Goal: Use online tool/utility: Utilize a website feature to perform a specific function

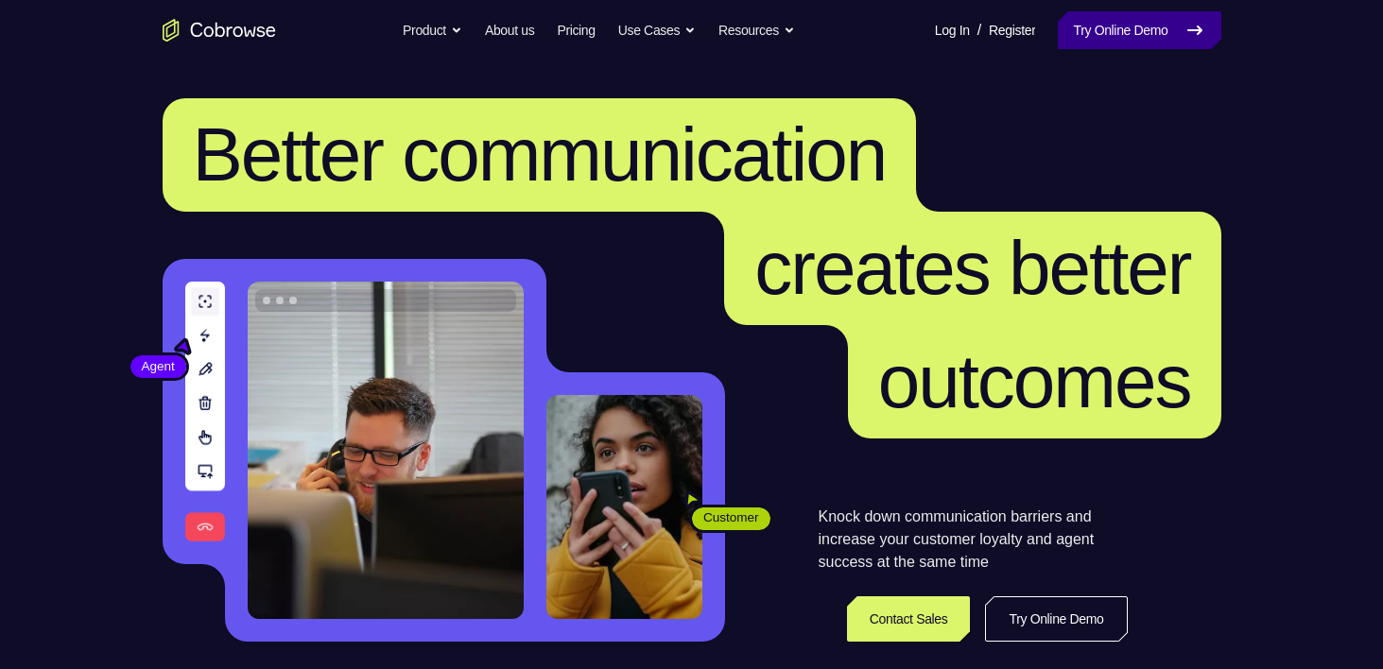
click at [1075, 34] on link "Try Online Demo" at bounding box center [1139, 30] width 163 height 38
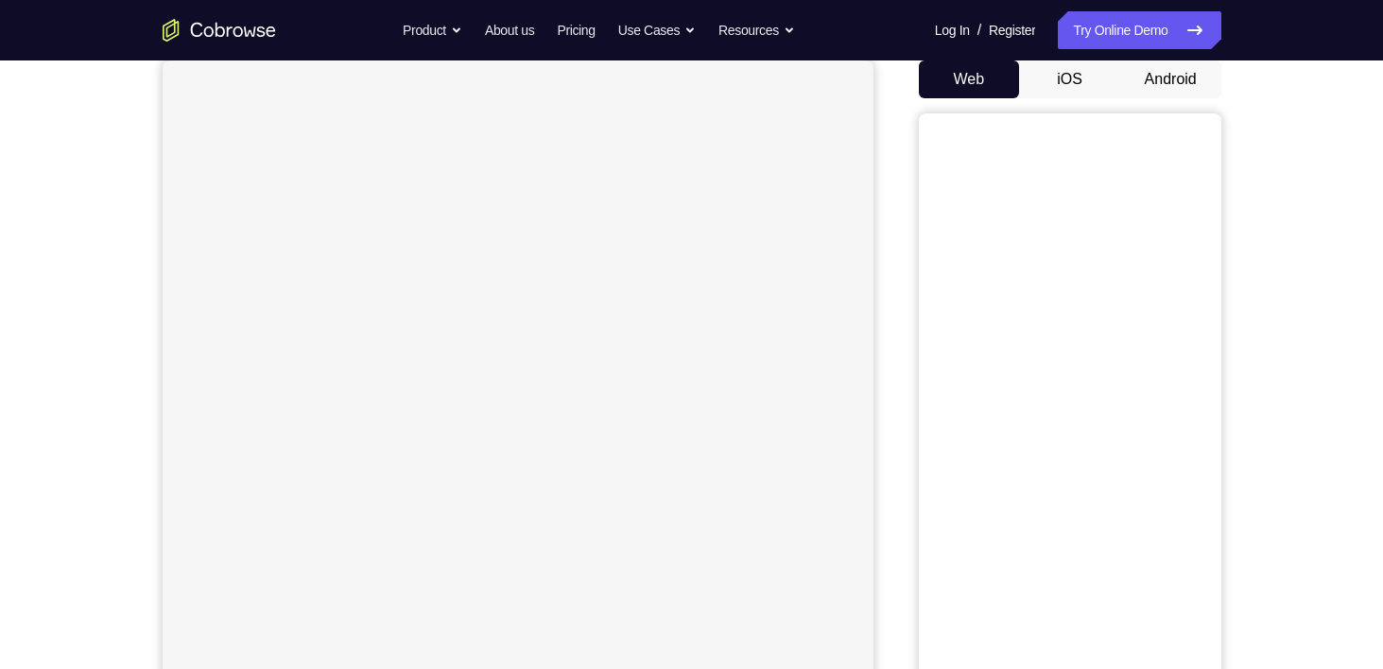
scroll to position [187, 0]
click at [1075, 76] on button "iOS" at bounding box center [1069, 78] width 101 height 38
click at [1170, 95] on div "Web iOS Android" at bounding box center [1070, 376] width 302 height 634
click at [1171, 79] on button "Android" at bounding box center [1170, 78] width 101 height 38
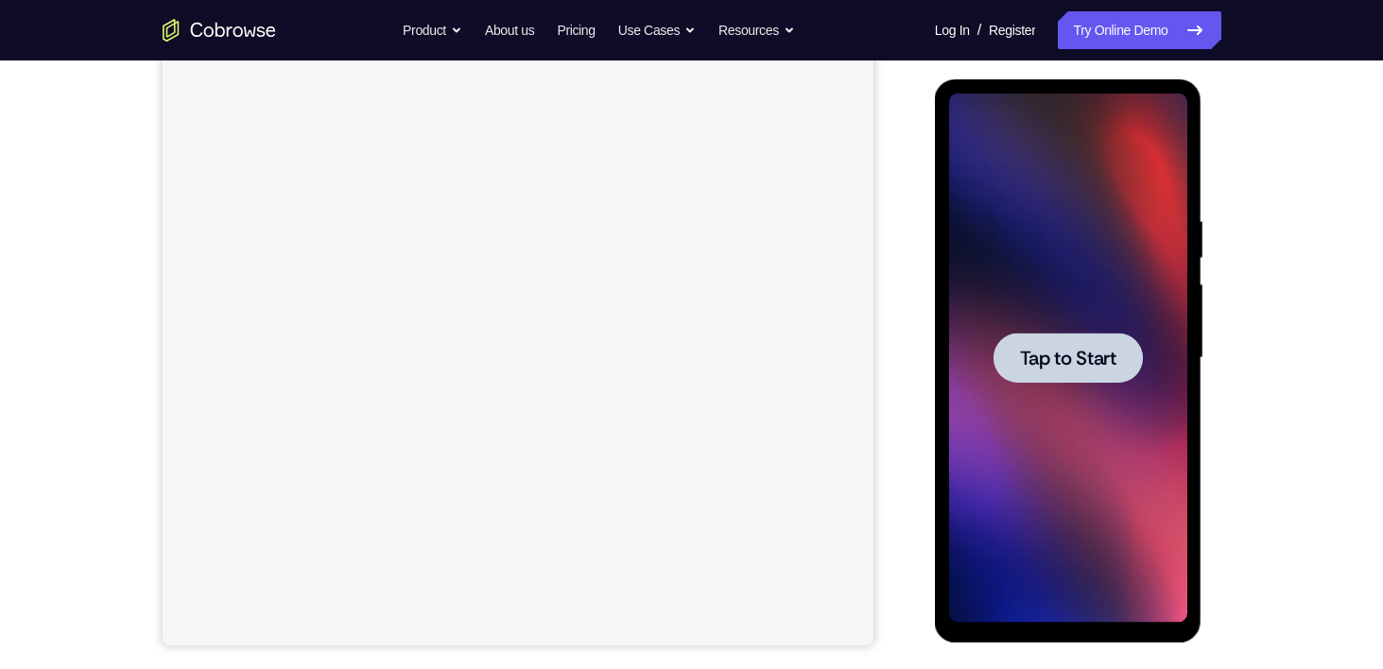
scroll to position [0, 0]
click at [1087, 360] on span "Tap to Start" at bounding box center [1068, 358] width 96 height 19
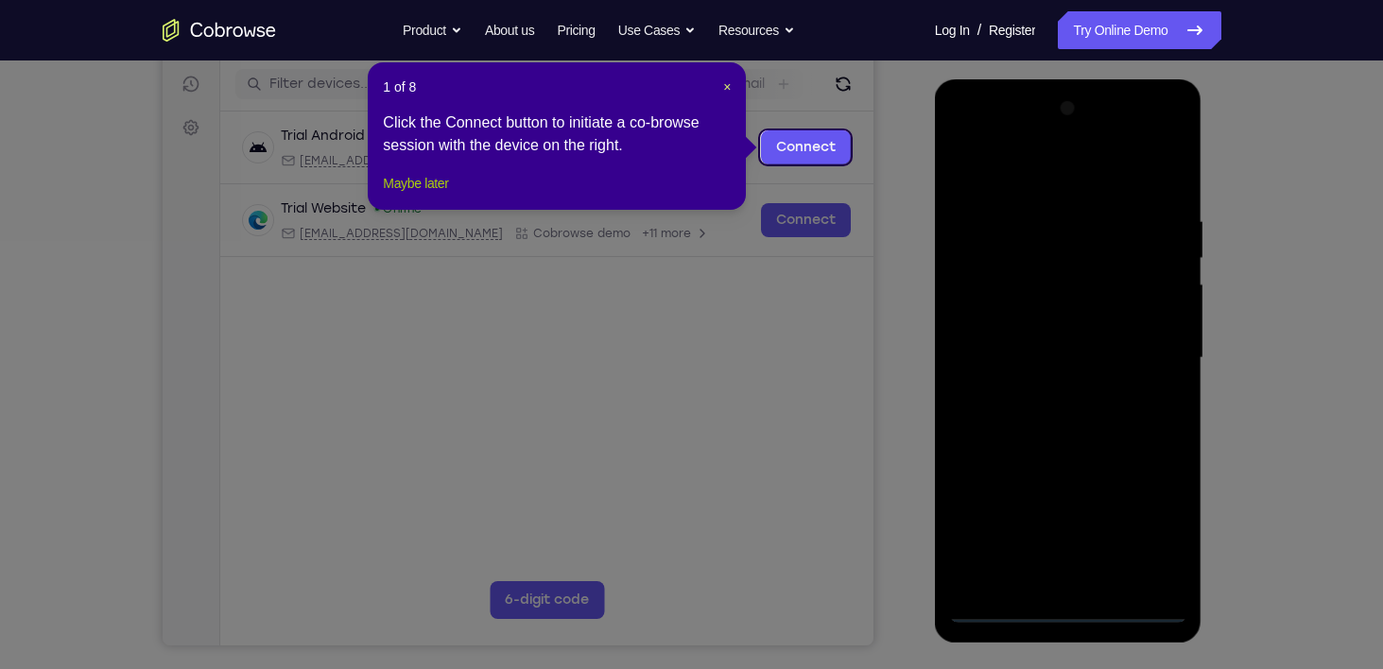
click at [425, 195] on button "Maybe later" at bounding box center [415, 183] width 65 height 23
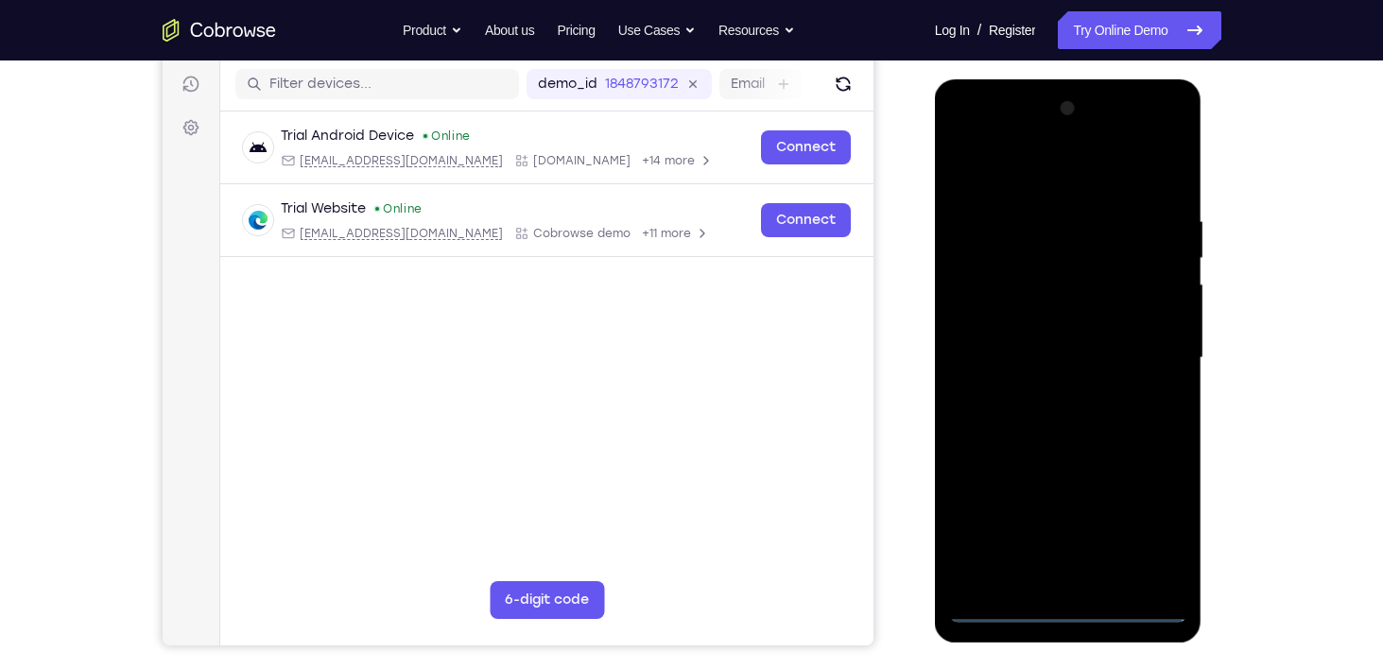
click at [1075, 602] on div at bounding box center [1068, 358] width 238 height 529
click at [1070, 603] on div at bounding box center [1068, 358] width 238 height 529
click at [1151, 534] on div at bounding box center [1068, 358] width 238 height 529
click at [1007, 169] on div at bounding box center [1068, 358] width 238 height 529
click at [1025, 245] on div at bounding box center [1068, 358] width 238 height 529
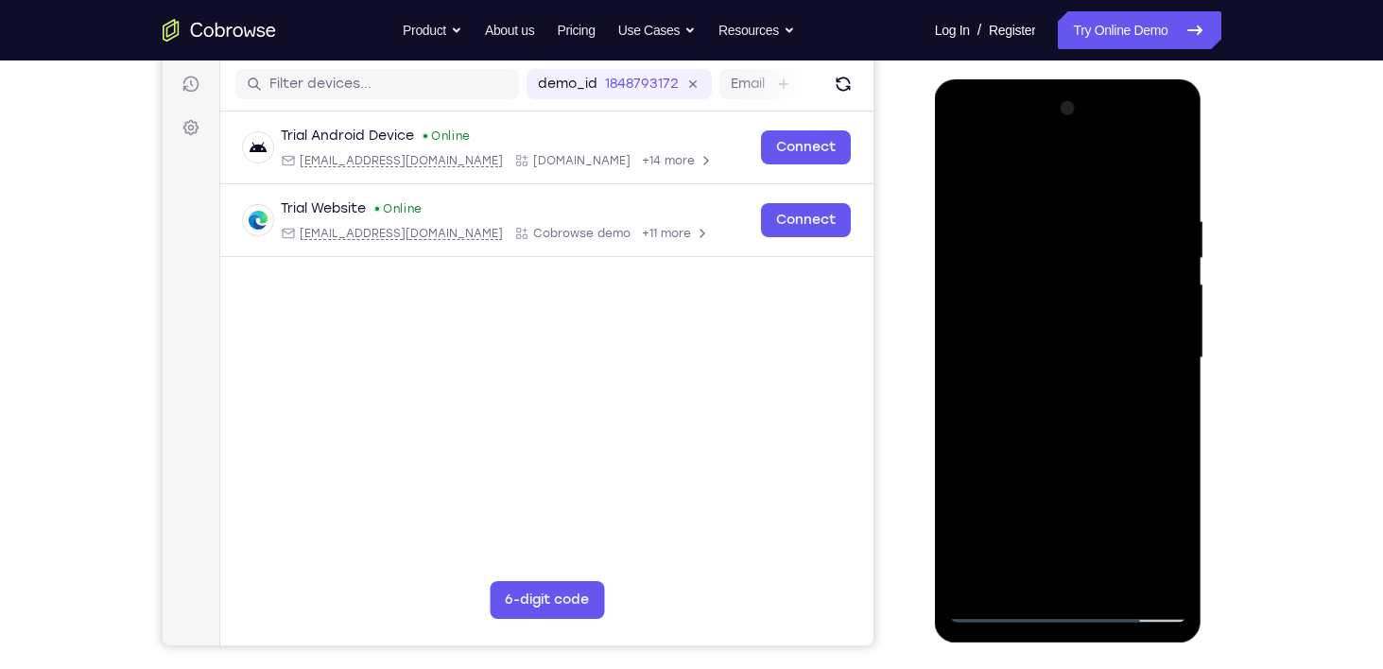
click at [1029, 200] on div at bounding box center [1068, 358] width 238 height 529
click at [1095, 254] on div at bounding box center [1068, 358] width 238 height 529
click at [1097, 258] on div at bounding box center [1068, 358] width 238 height 529
click at [1007, 608] on div at bounding box center [1068, 358] width 238 height 529
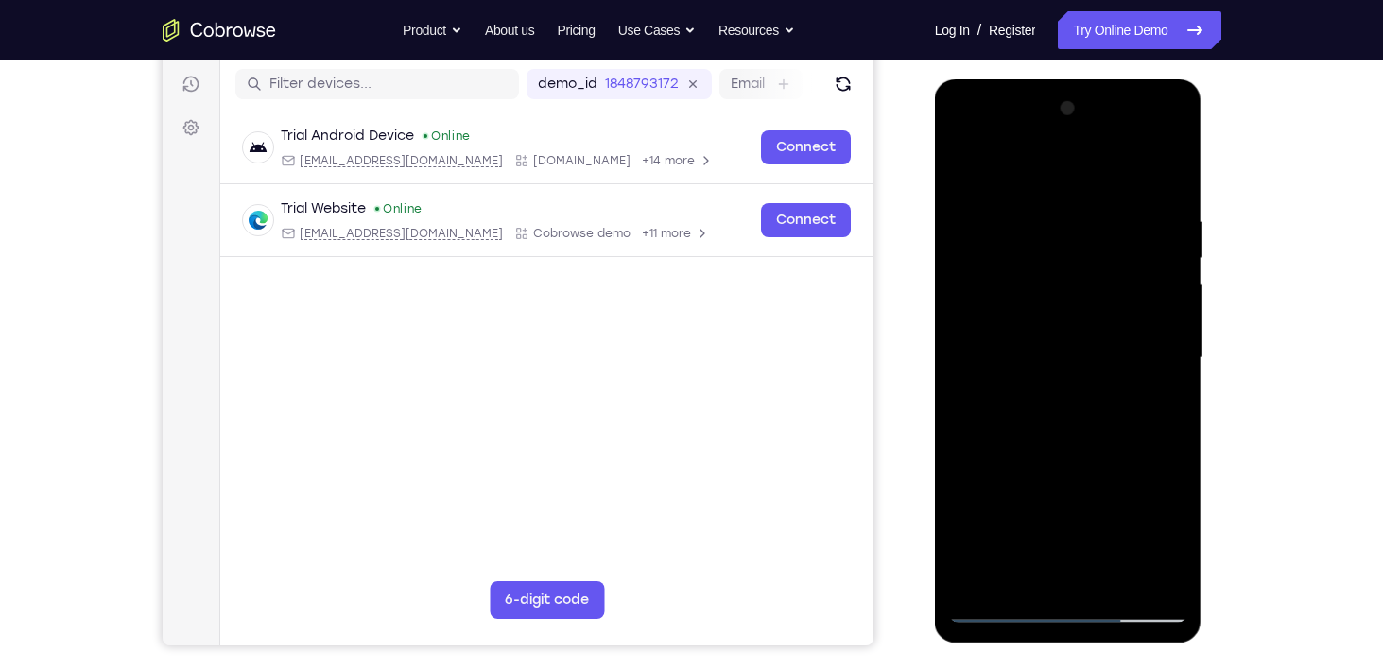
click at [1126, 262] on div at bounding box center [1068, 358] width 238 height 529
click at [1091, 258] on div at bounding box center [1068, 358] width 238 height 529
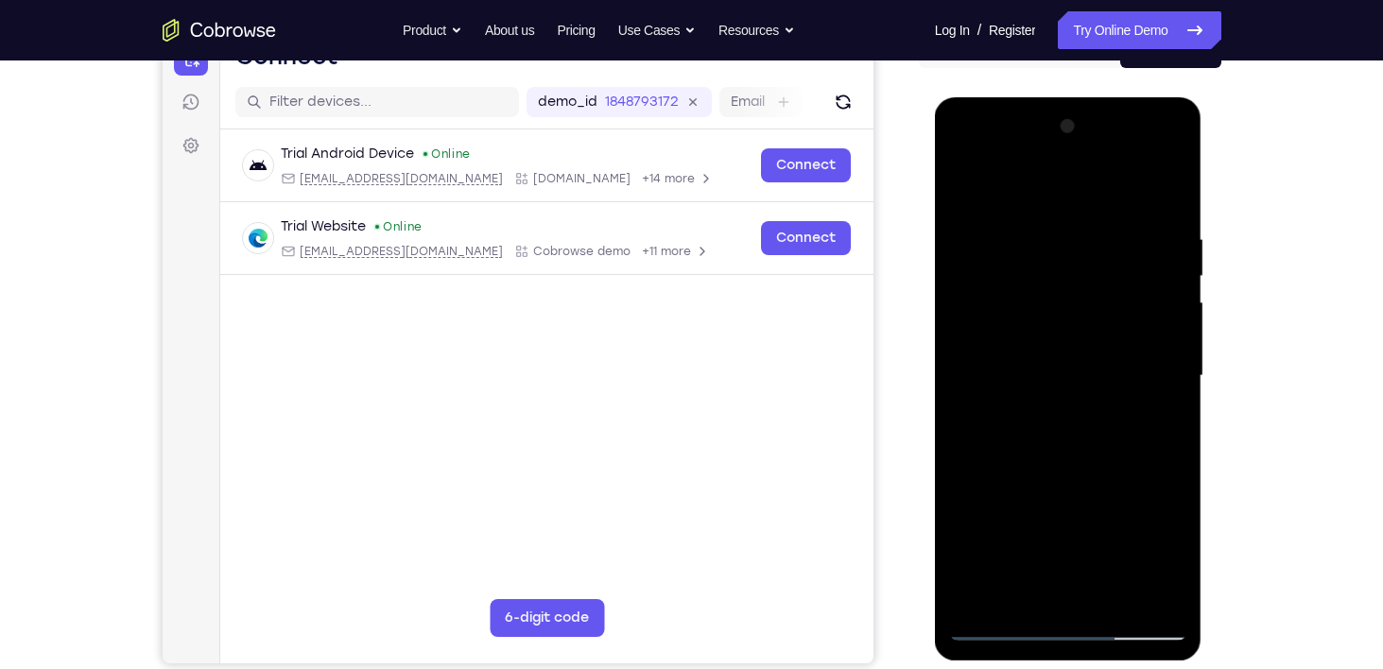
scroll to position [233, 0]
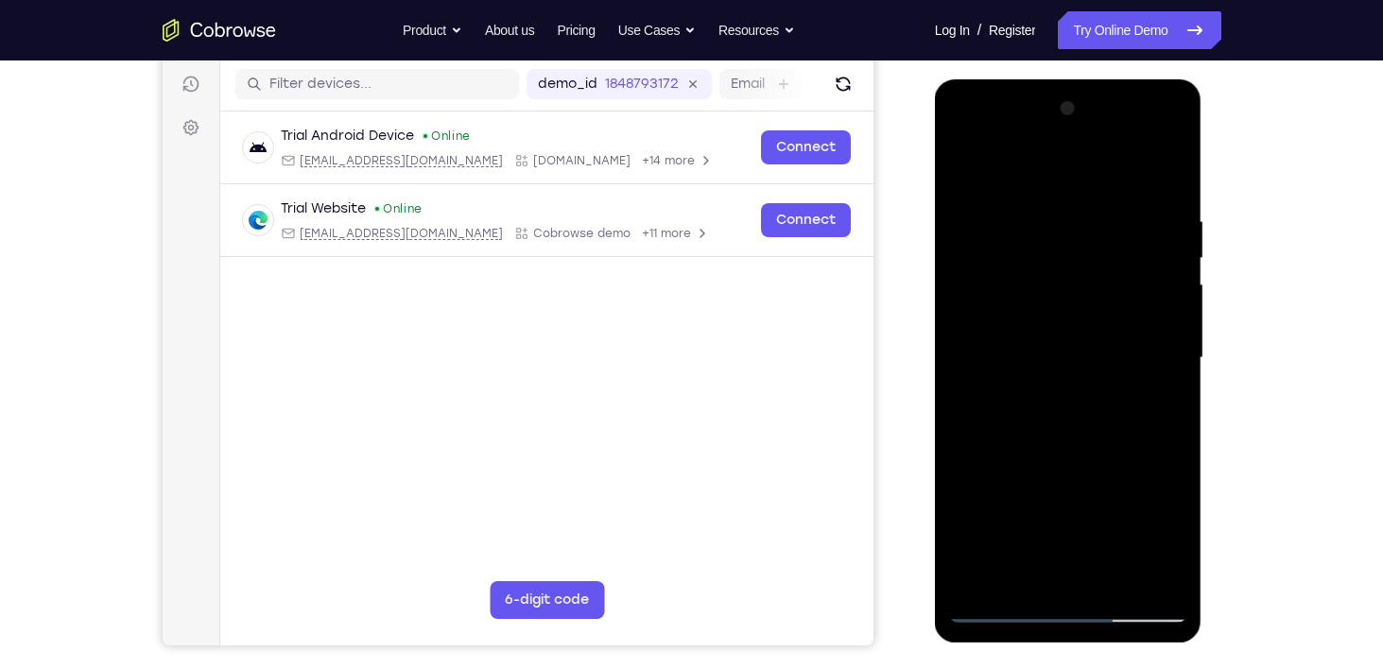
drag, startPoint x: 1091, startPoint y: 258, endPoint x: 1057, endPoint y: 163, distance: 100.4
click at [1057, 163] on div at bounding box center [1068, 358] width 238 height 529
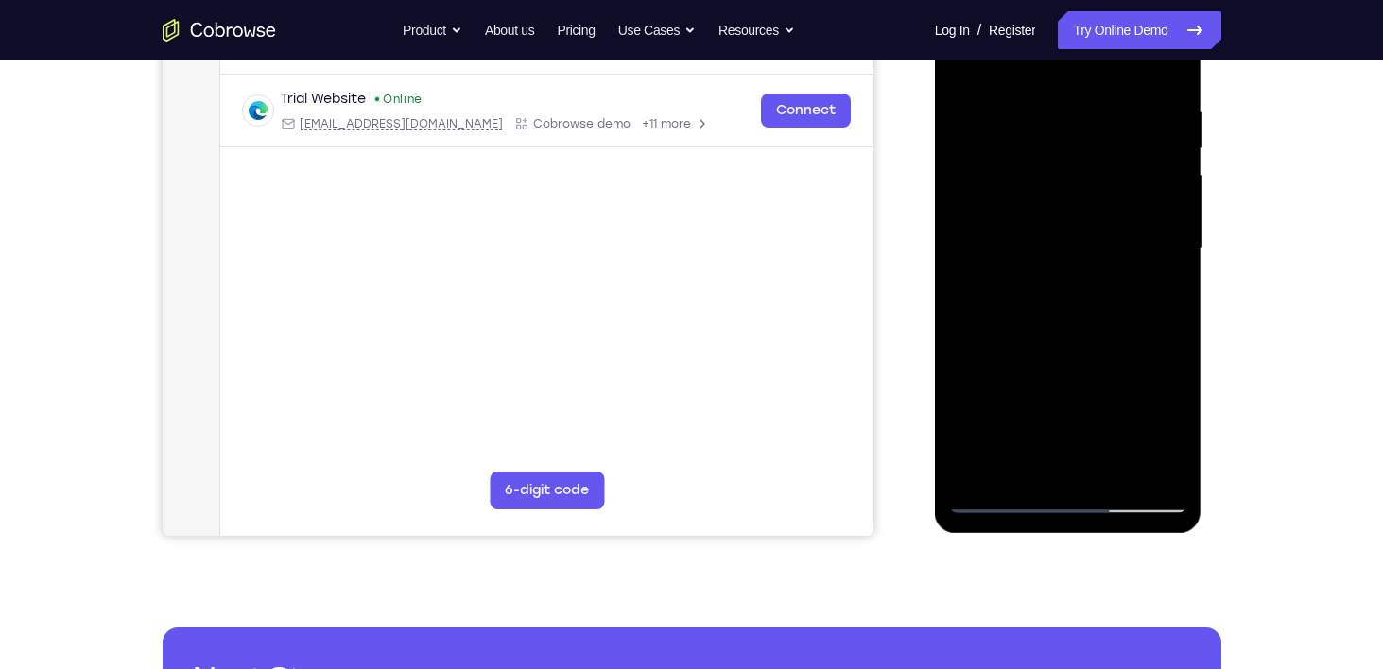
scroll to position [341, 0]
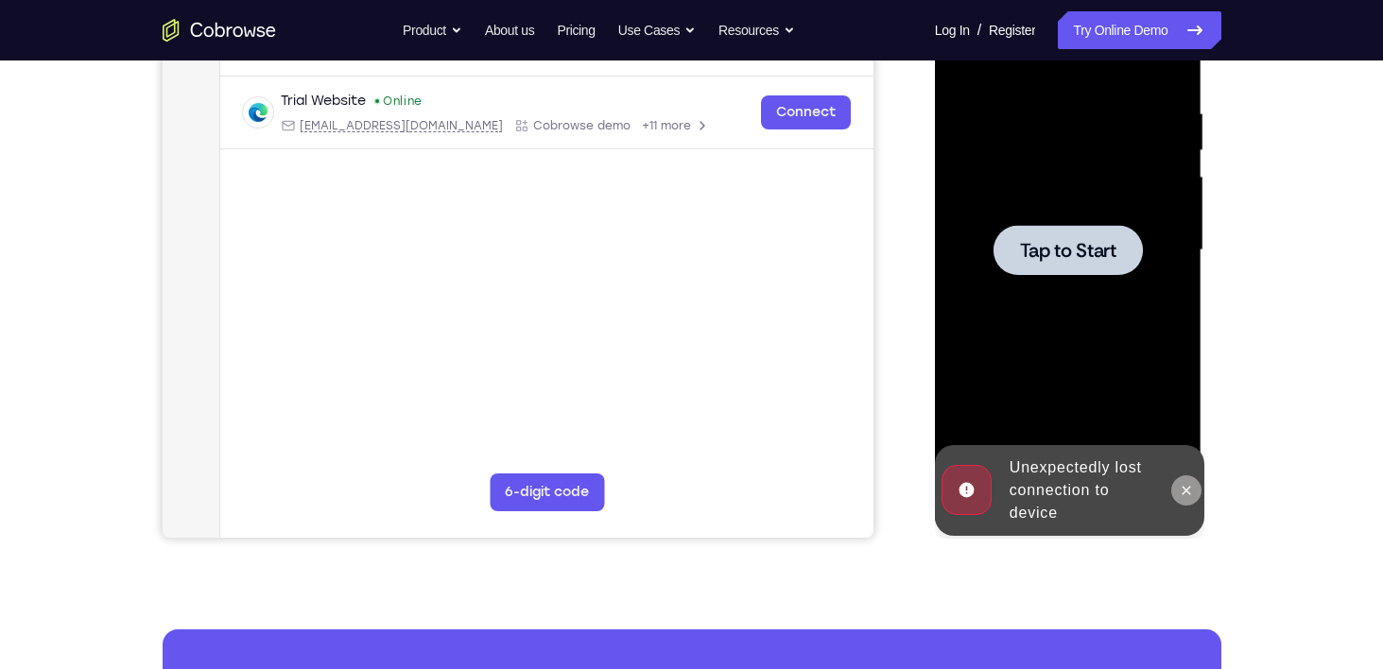
click at [1189, 483] on icon at bounding box center [1186, 490] width 15 height 15
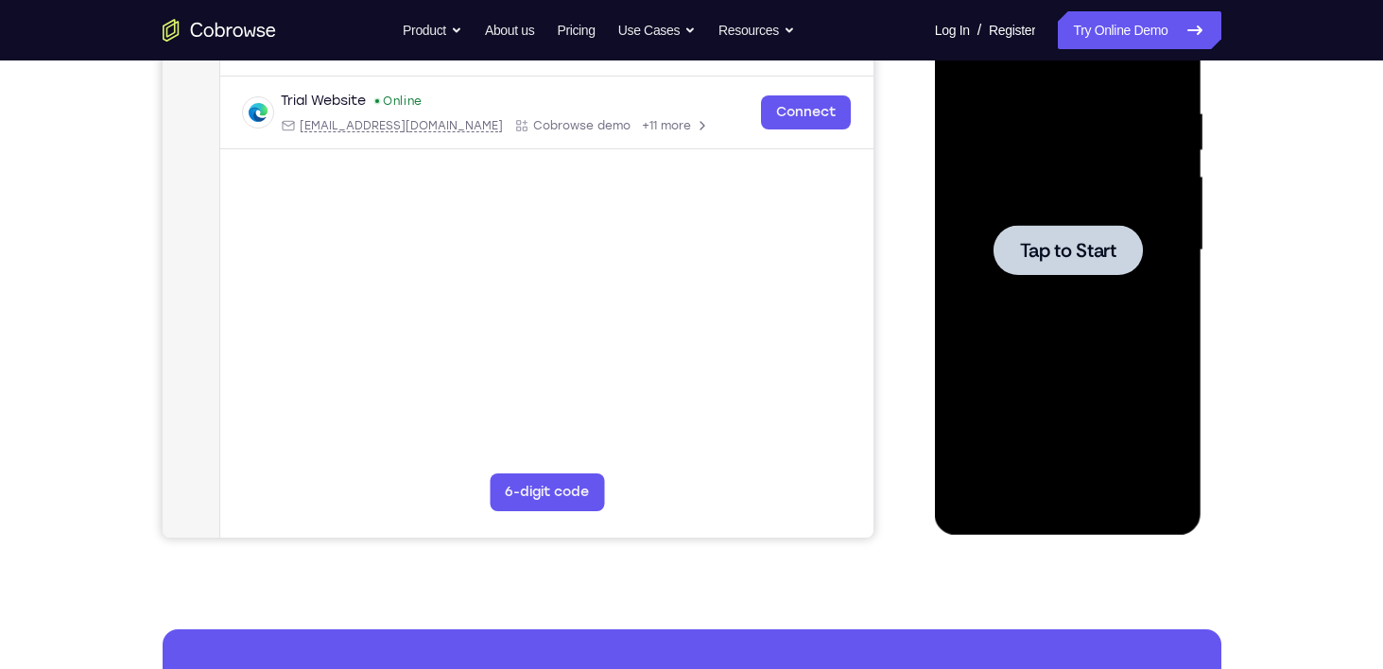
click at [1093, 287] on div at bounding box center [1068, 250] width 238 height 529
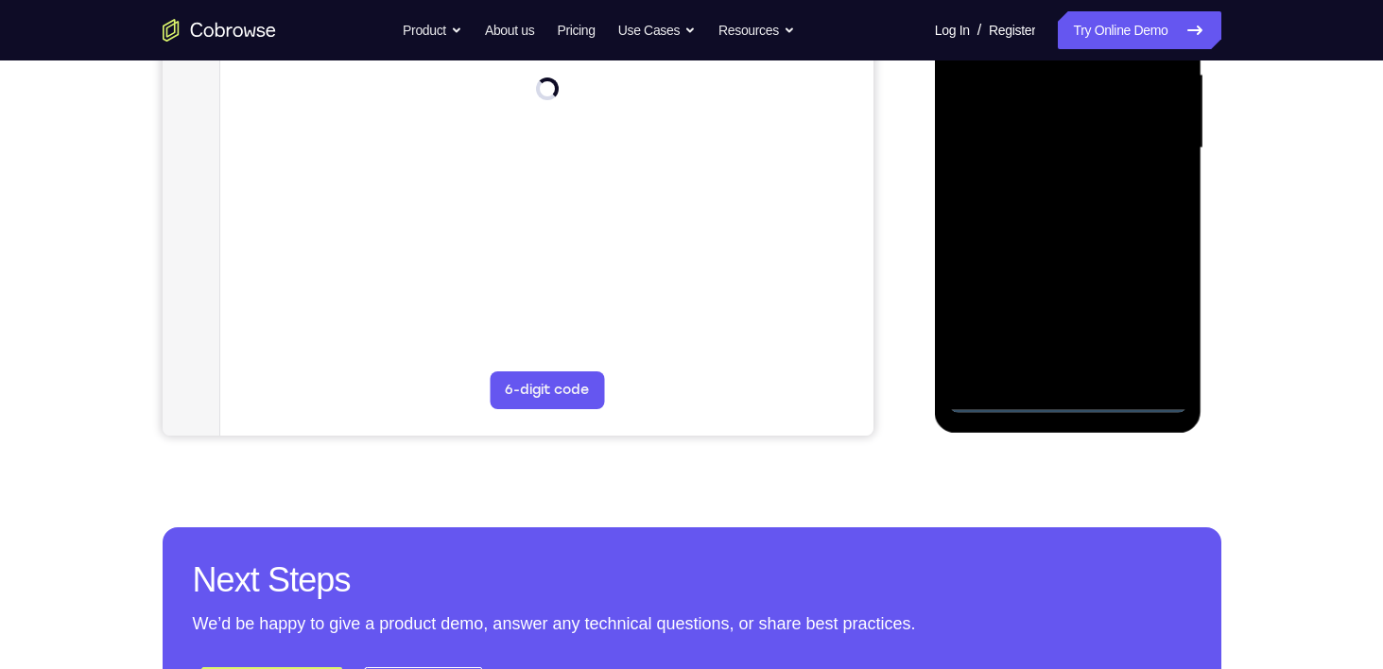
scroll to position [448, 0]
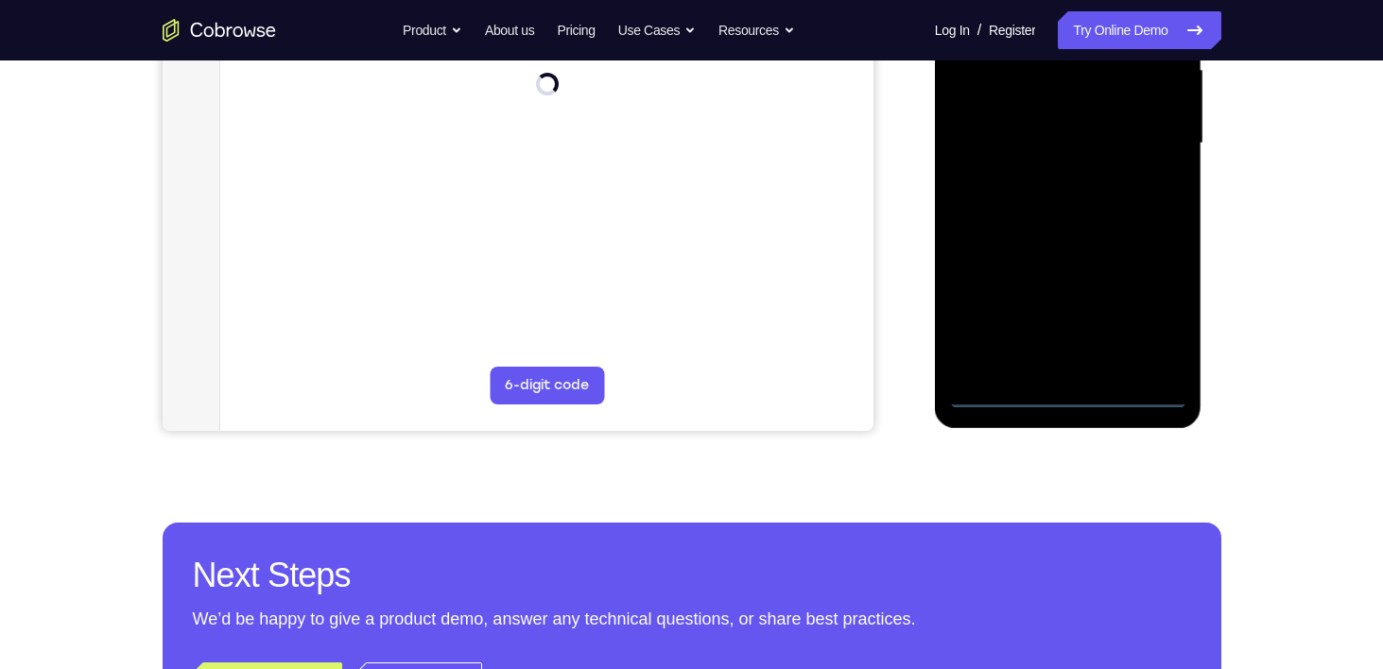
click at [1070, 387] on div at bounding box center [1068, 143] width 238 height 529
click at [1070, 398] on div at bounding box center [1068, 143] width 238 height 529
